Goal: Information Seeking & Learning: Learn about a topic

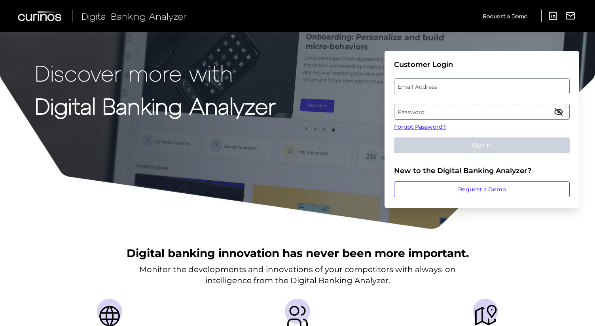
click at [430, 89] on label "Email Address" at bounding box center [482, 86] width 175 height 14
click at [430, 89] on input "email" at bounding box center [482, 86] width 176 height 16
paste input "[PERSON_NAME][EMAIL_ADDRESS][PERSON_NAME][DOMAIN_NAME]"
type input "[PERSON_NAME][EMAIL_ADDRESS][PERSON_NAME][DOMAIN_NAME]"
click at [432, 114] on label "Password" at bounding box center [482, 111] width 175 height 14
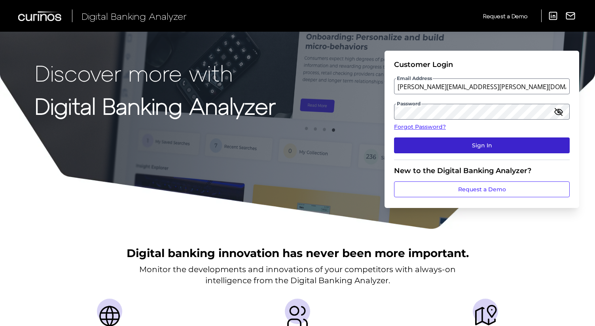
click at [472, 145] on button "Sign In" at bounding box center [482, 145] width 176 height 16
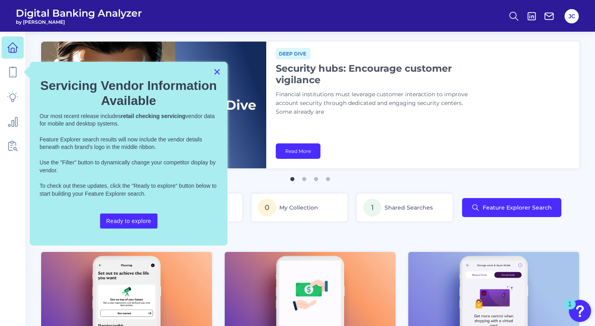
click at [218, 75] on button "×" at bounding box center [217, 71] width 8 height 13
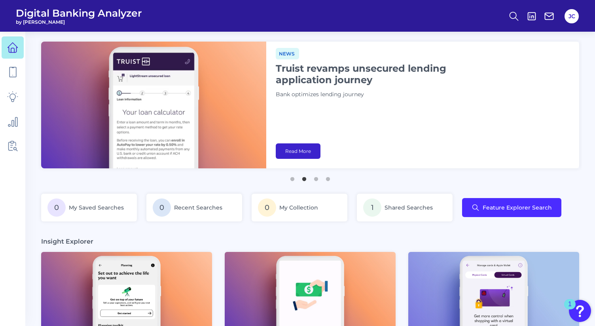
click at [298, 148] on link "Read More" at bounding box center [298, 150] width 45 height 15
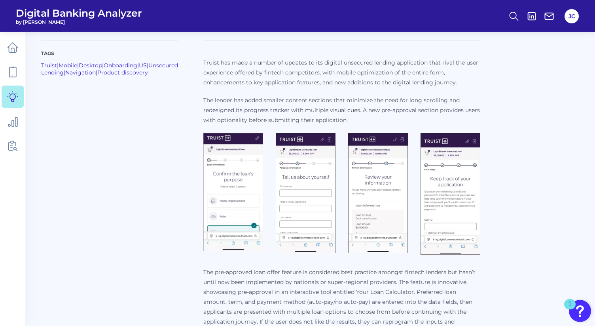
scroll to position [199, 0]
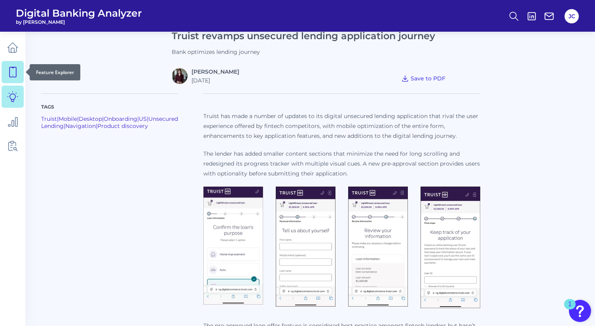
click at [13, 70] on icon at bounding box center [12, 71] width 11 height 11
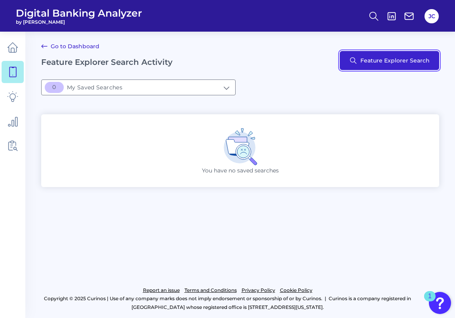
click at [369, 59] on button "Feature Explorer Search" at bounding box center [389, 60] width 99 height 19
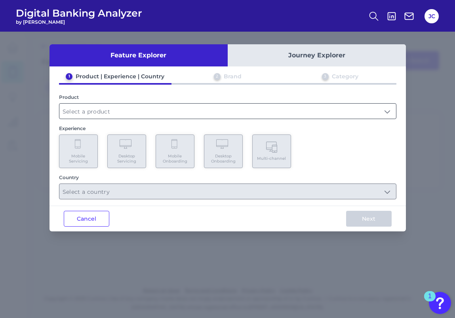
click at [162, 114] on input "text" at bounding box center [227, 111] width 336 height 15
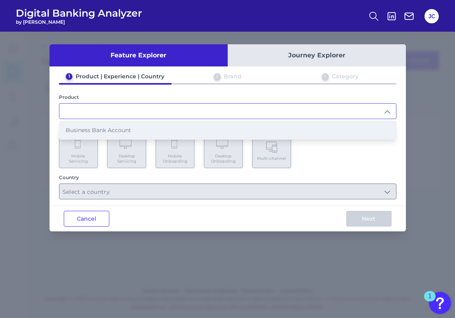
click at [122, 132] on span "Business Bank Account" at bounding box center [98, 130] width 65 height 7
type input "Business Bank Account"
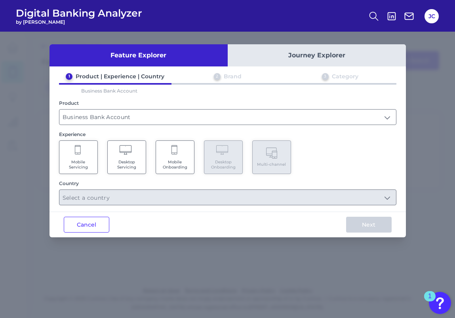
click at [168, 161] on span "Mobile Onboarding" at bounding box center [175, 164] width 30 height 10
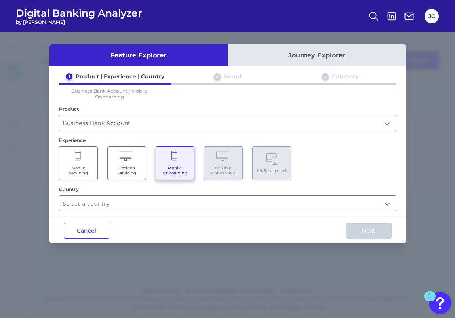
click at [75, 163] on Servicing "Mobile Servicing" at bounding box center [78, 163] width 39 height 34
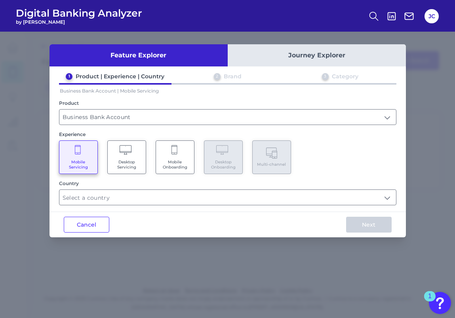
click at [114, 163] on span "Desktop Servicing" at bounding box center [127, 164] width 30 height 10
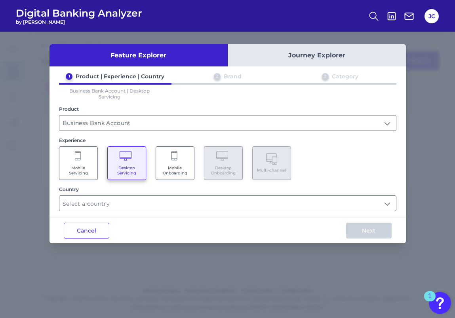
click at [82, 163] on Servicing "Mobile Servicing" at bounding box center [78, 163] width 39 height 34
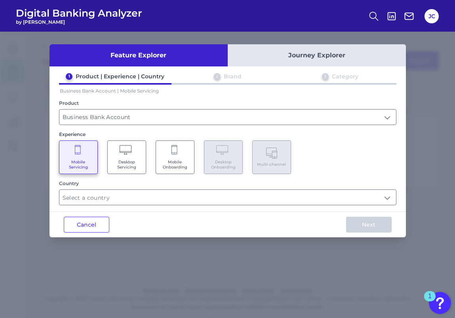
click at [171, 152] on icon at bounding box center [174, 150] width 7 height 11
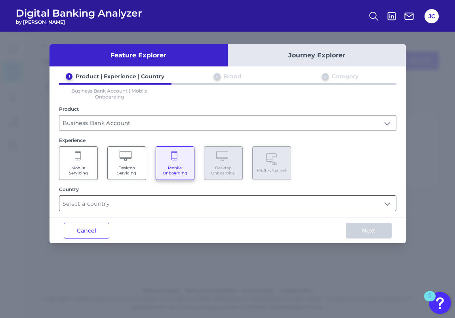
click at [129, 198] on input "text" at bounding box center [227, 203] width 336 height 15
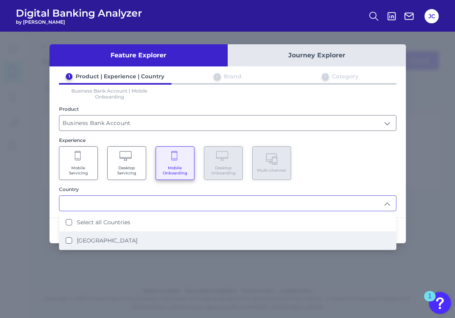
click at [90, 240] on label "[GEOGRAPHIC_DATA]" at bounding box center [107, 240] width 61 height 7
type input "Select all Countries"
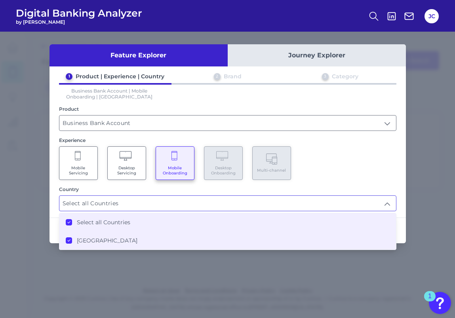
click at [303, 171] on div "Mobile Servicing Desktop Servicing Mobile Onboarding Desktop Onboarding Multi-c…" at bounding box center [227, 163] width 337 height 34
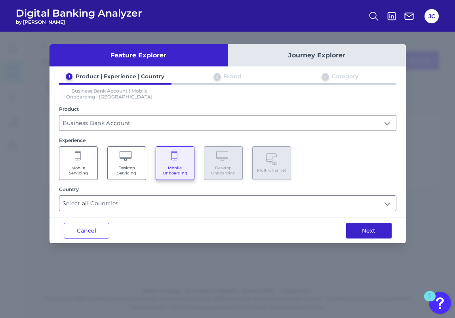
click at [360, 230] on button "Next" at bounding box center [369, 231] width 46 height 16
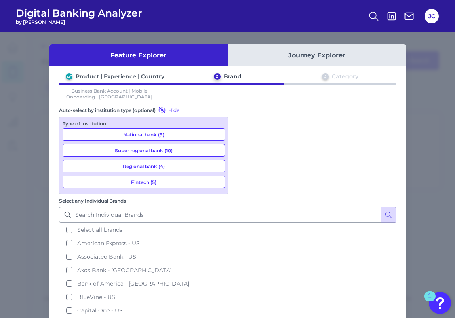
click at [175, 148] on button "Super regional bank (10)" at bounding box center [144, 150] width 162 height 13
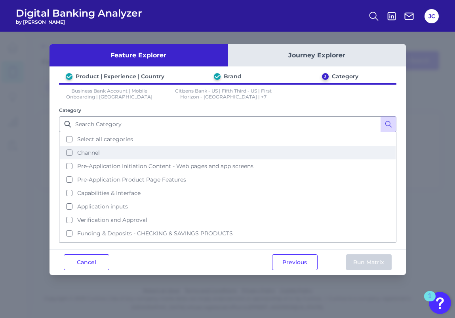
scroll to position [8, 0]
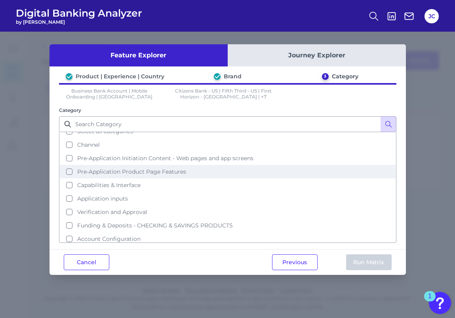
click at [68, 167] on button "Pre-Application Product Page Features" at bounding box center [228, 171] width 336 height 13
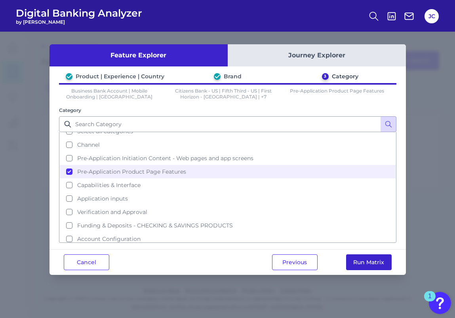
click at [361, 262] on button "Run Matrix" at bounding box center [369, 262] width 46 height 16
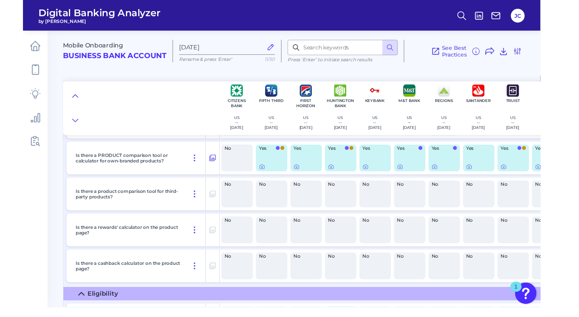
scroll to position [57, 0]
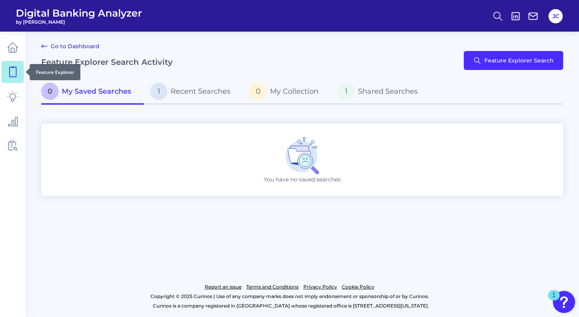
click at [16, 74] on icon at bounding box center [12, 72] width 7 height 10
click at [177, 93] on span "Recent Searches" at bounding box center [201, 91] width 60 height 9
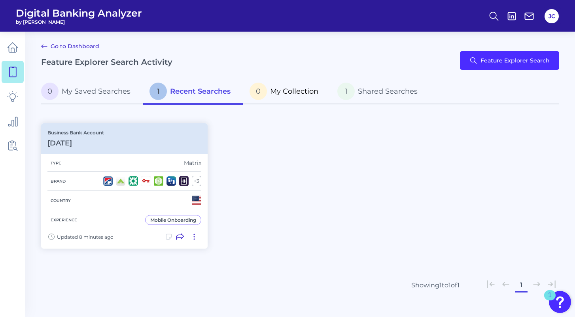
click at [305, 97] on p "0 My Collection" at bounding box center [284, 91] width 69 height 17
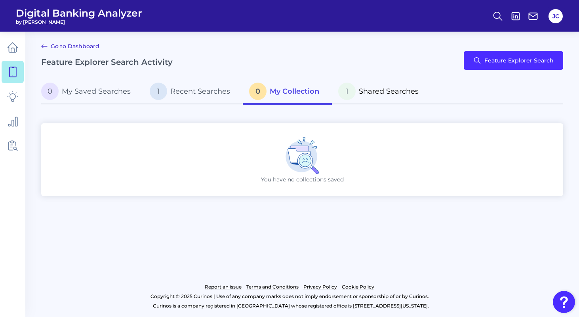
click at [376, 93] on span "Shared Searches" at bounding box center [388, 91] width 60 height 9
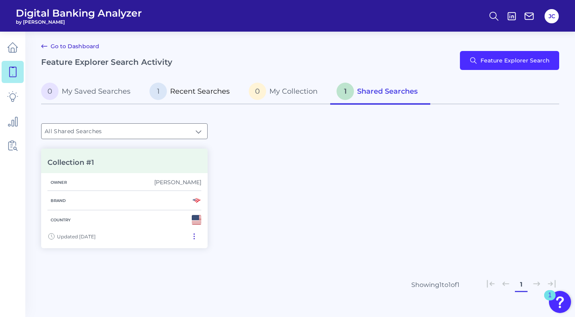
click at [166, 95] on p "1 Recent Searches" at bounding box center [190, 91] width 80 height 17
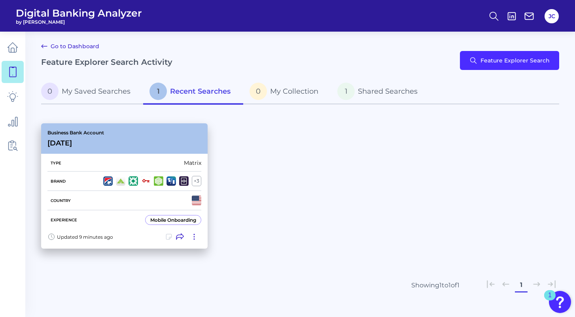
click at [129, 230] on div "Updated 9 minutes ago" at bounding box center [124, 239] width 167 height 19
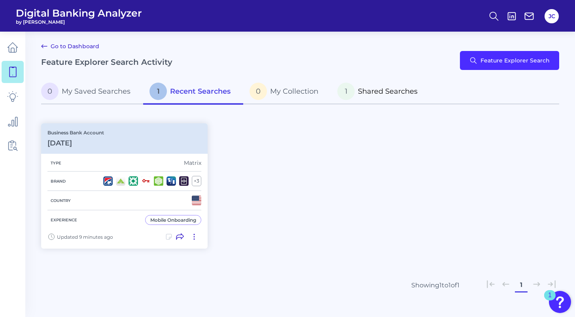
click at [370, 95] on span "Shared Searches" at bounding box center [388, 91] width 60 height 9
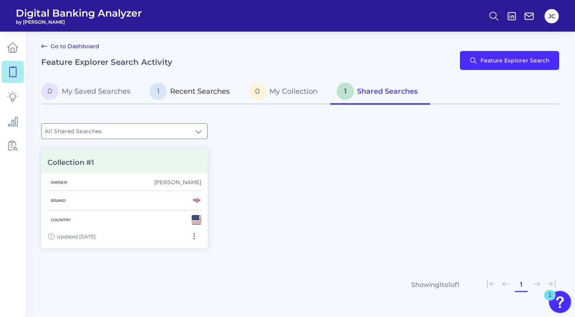
click at [204, 100] on link "1 Recent Searches" at bounding box center [192, 92] width 99 height 25
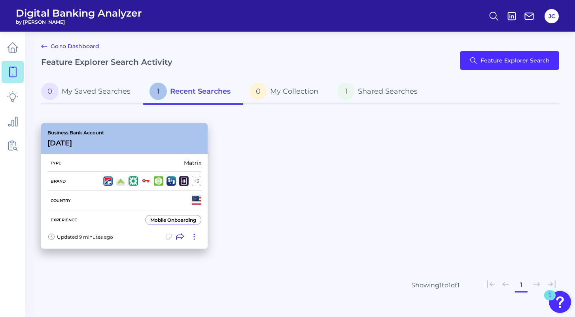
click at [193, 239] on icon at bounding box center [194, 237] width 8 height 8
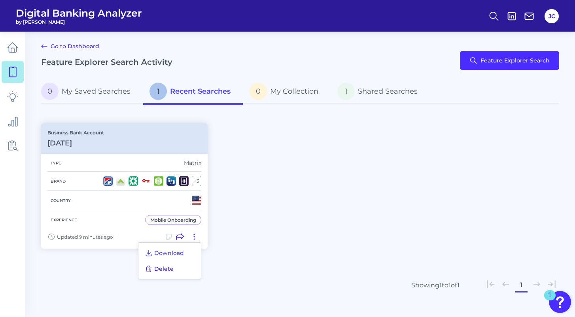
click at [168, 269] on span "Delete" at bounding box center [163, 269] width 19 height 7
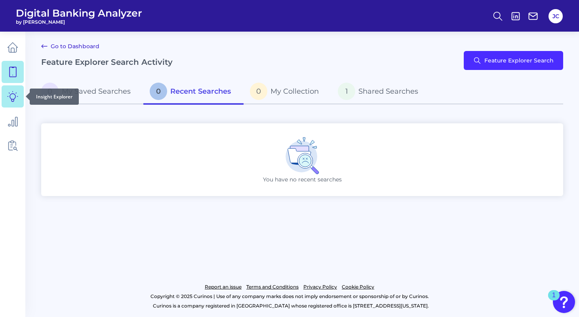
click at [10, 98] on icon at bounding box center [13, 96] width 10 height 10
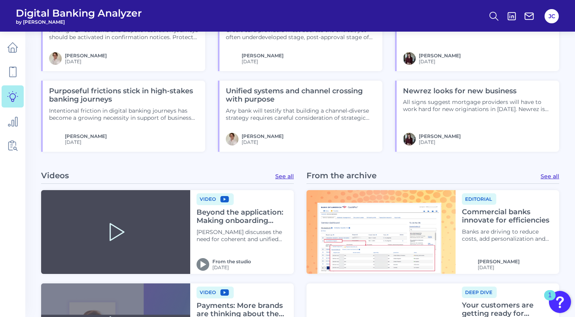
scroll to position [910, 0]
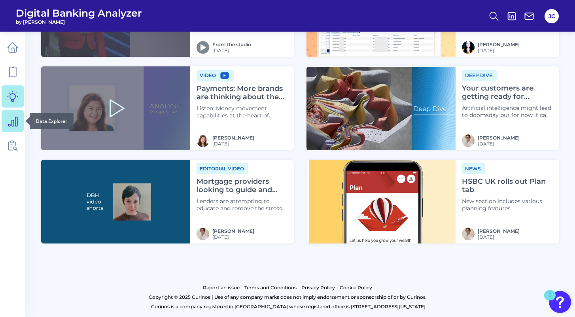
click at [9, 121] on icon at bounding box center [12, 121] width 11 height 11
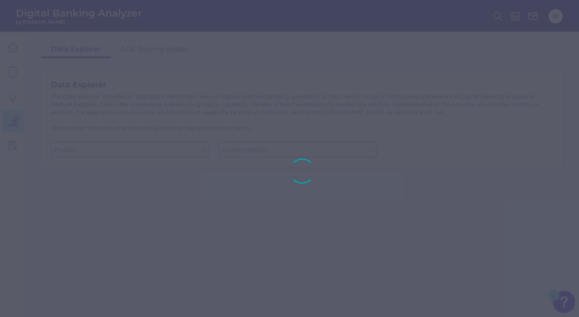
type input "Business Bank Account"
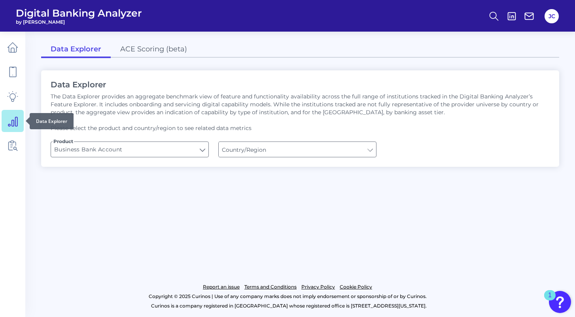
type input "[GEOGRAPHIC_DATA]"
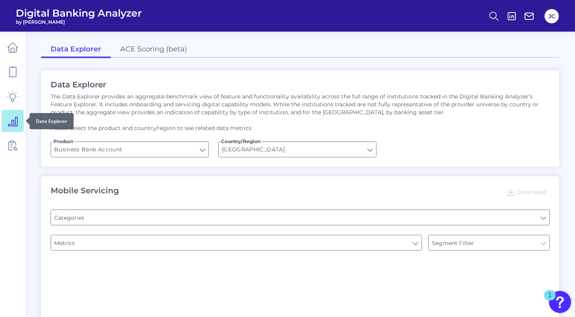
type input "Type of Institution"
type input "Pre-login Features"
type input "Login"
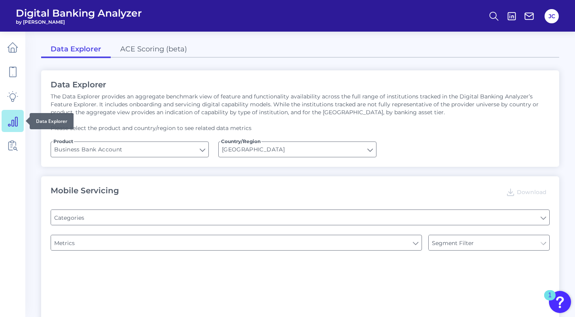
type input "Channel"
type input "Upon opening the app are users immediately prompted to use Touch/Face ID to log…"
type input "Does it offer third-party single sign on?"
type input "Can you apply for the PRODUCT as a new to brand customer on ANY digital channel?"
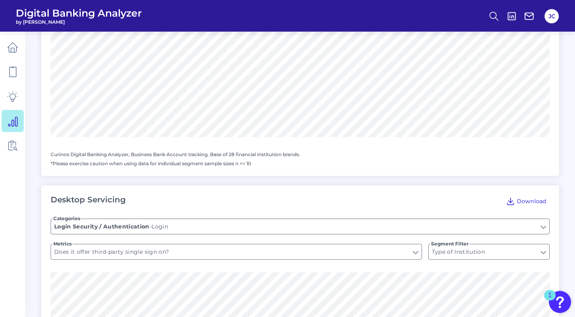
scroll to position [400, 0]
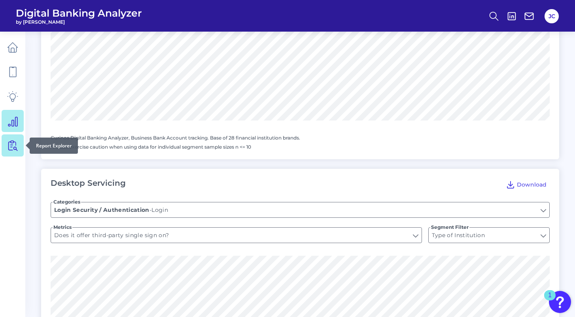
click at [9, 154] on link at bounding box center [13, 146] width 22 height 22
